Goal: Book appointment/travel/reservation

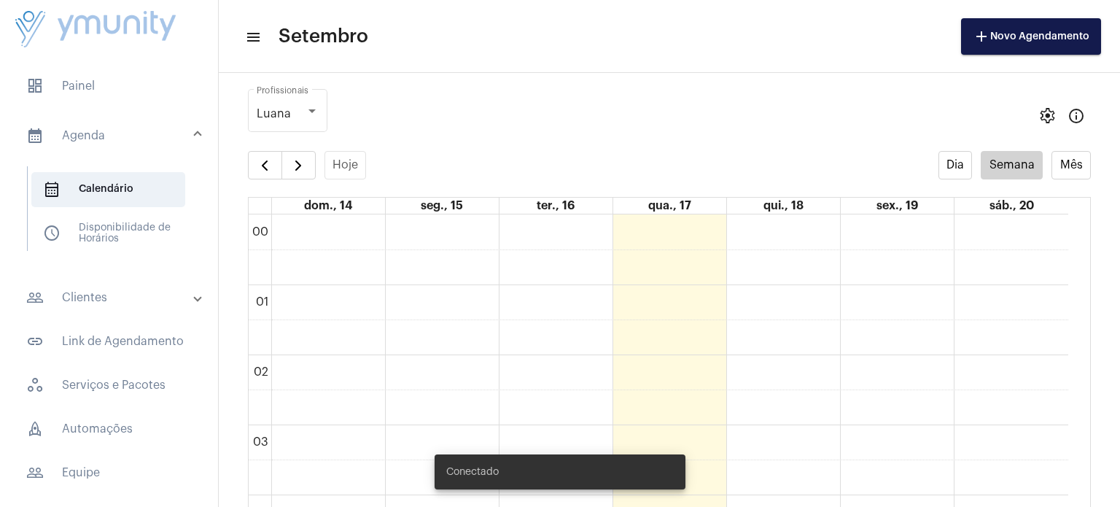
scroll to position [420, 0]
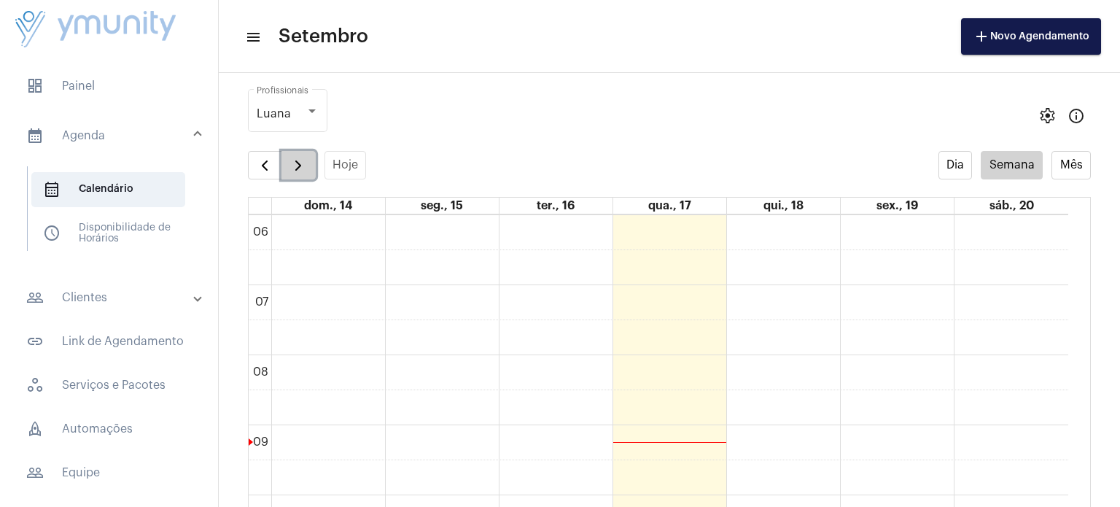
click at [305, 174] on button "button" at bounding box center [298, 165] width 34 height 29
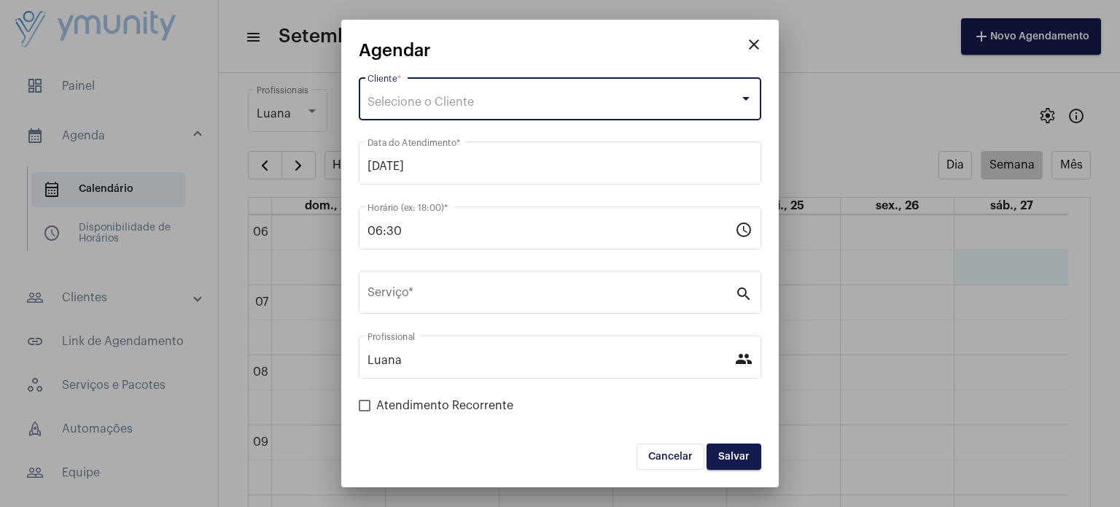
click at [492, 101] on div "Selecione o Cliente" at bounding box center [553, 102] width 372 height 13
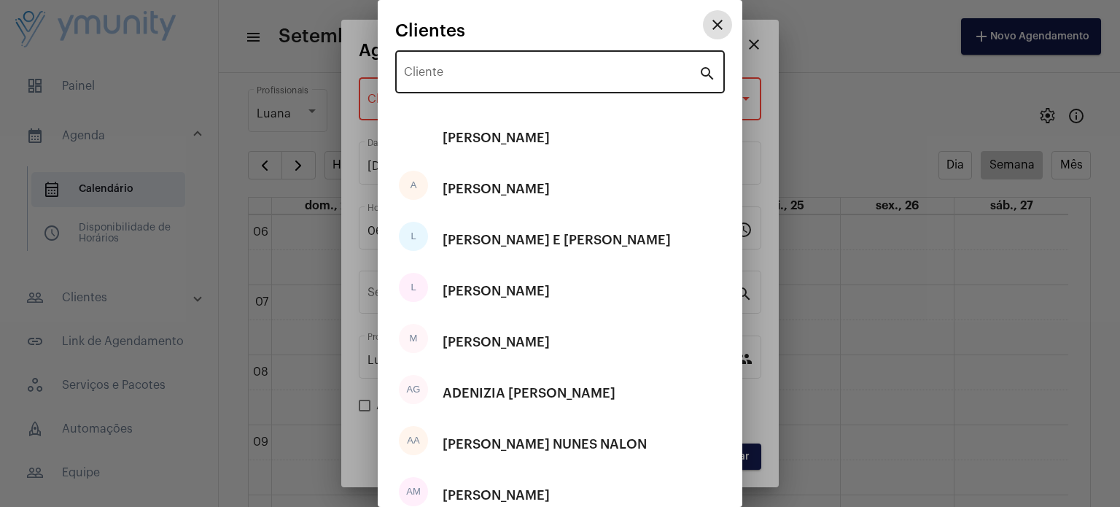
click at [446, 74] on input "Cliente" at bounding box center [551, 75] width 295 height 13
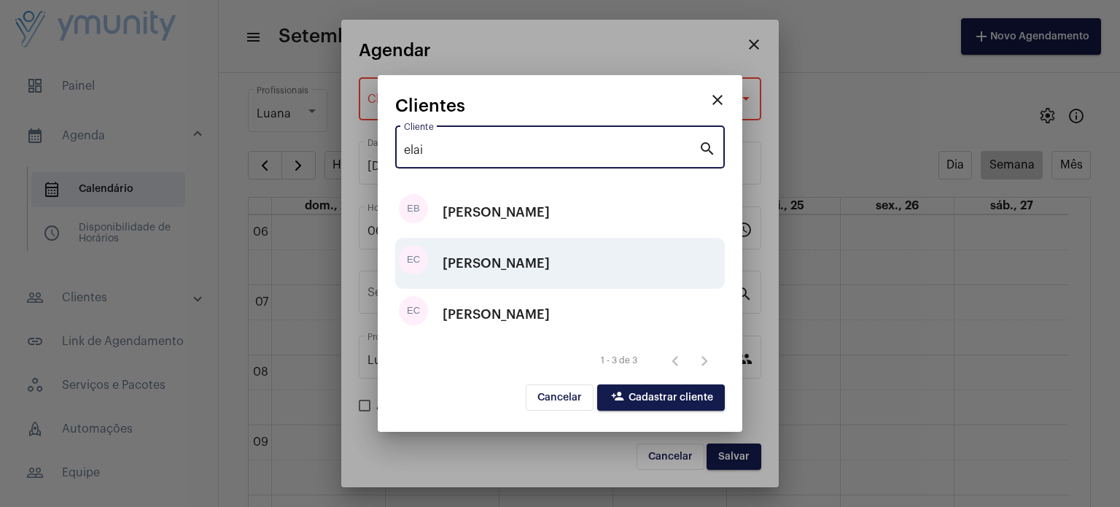
type input "elai"
click at [531, 264] on div "[PERSON_NAME]" at bounding box center [496, 263] width 107 height 44
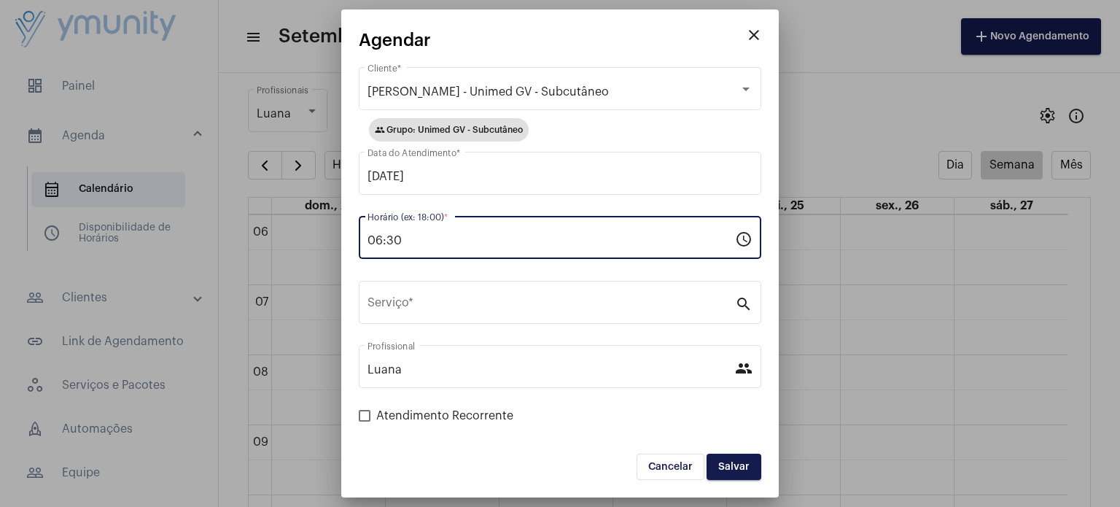
drag, startPoint x: 293, startPoint y: 252, endPoint x: 228, endPoint y: 253, distance: 64.9
click at [228, 253] on div "close Agendar [PERSON_NAME] - Unimed GV - Subcutâneo Cliente * group Grupo: Uni…" at bounding box center [560, 253] width 1120 height 507
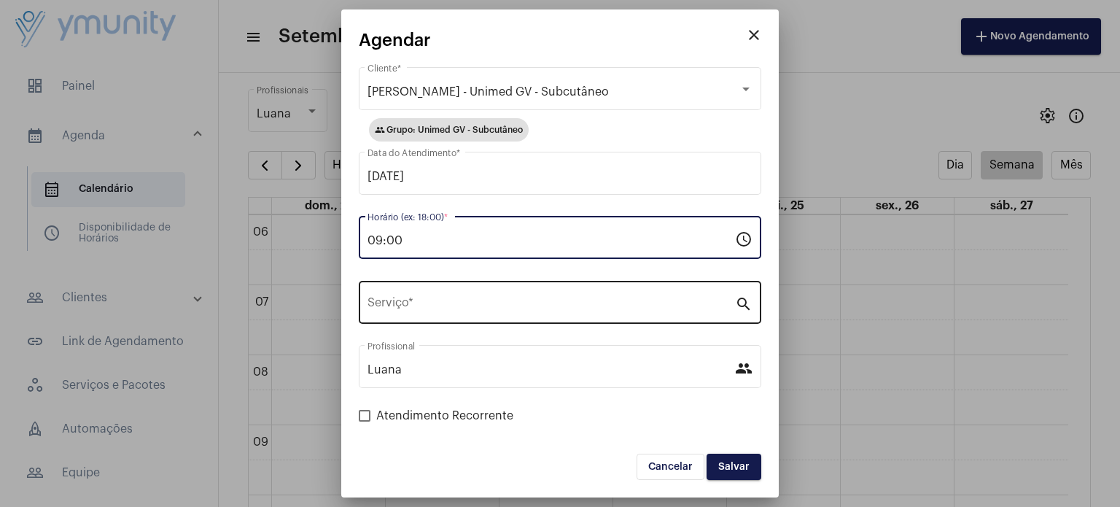
type input "09:00"
click at [437, 300] on input "Serviço *" at bounding box center [550, 305] width 367 height 13
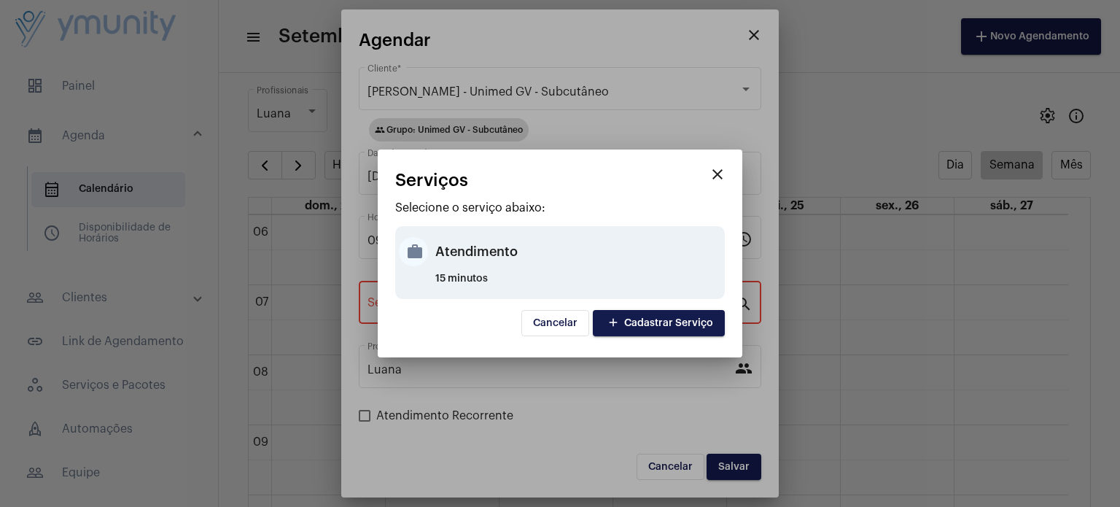
click at [417, 238] on mat-icon "work" at bounding box center [413, 251] width 29 height 29
type input "Atendimento"
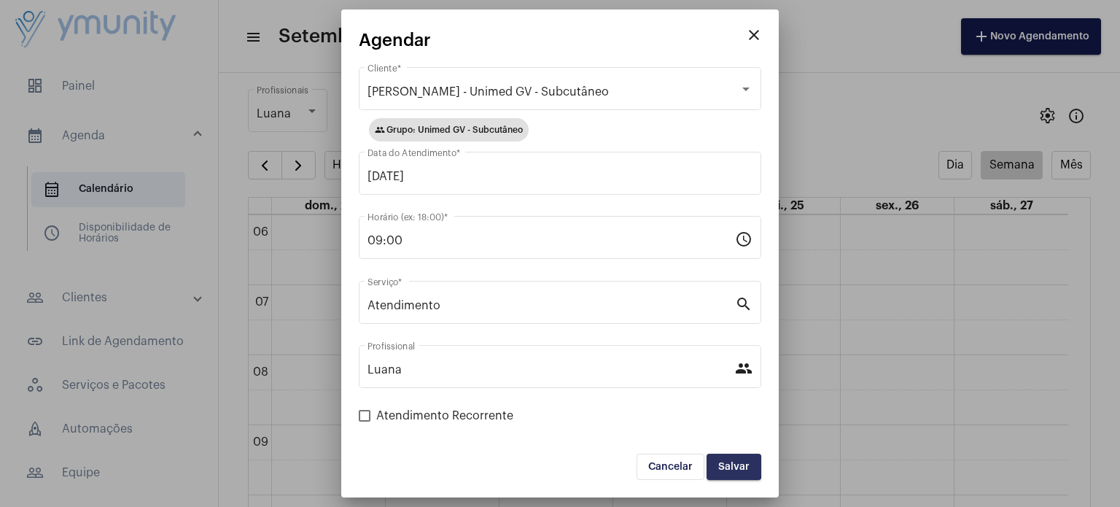
click at [732, 466] on span "Salvar" at bounding box center [733, 467] width 31 height 10
